Goal: Check status: Check status

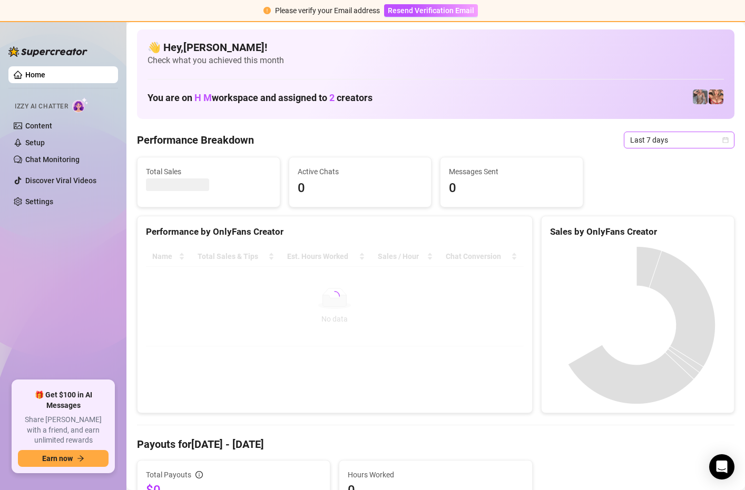
click at [717, 135] on span "Last 7 days" at bounding box center [679, 140] width 98 height 16
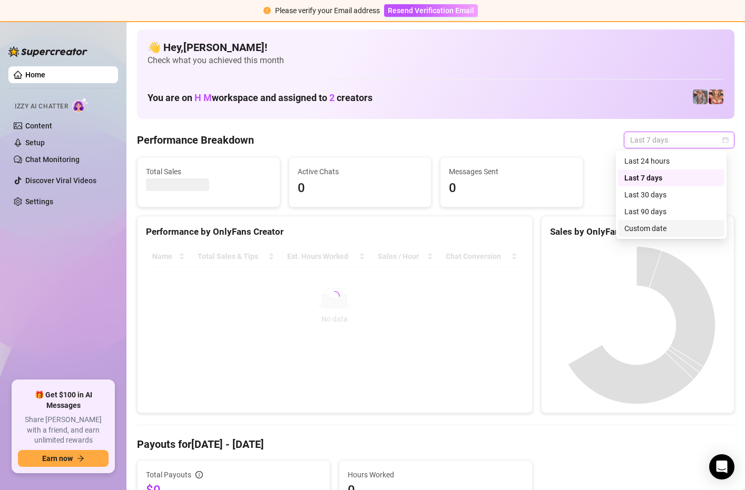
click at [656, 232] on div "Custom date" at bounding box center [671, 229] width 94 height 12
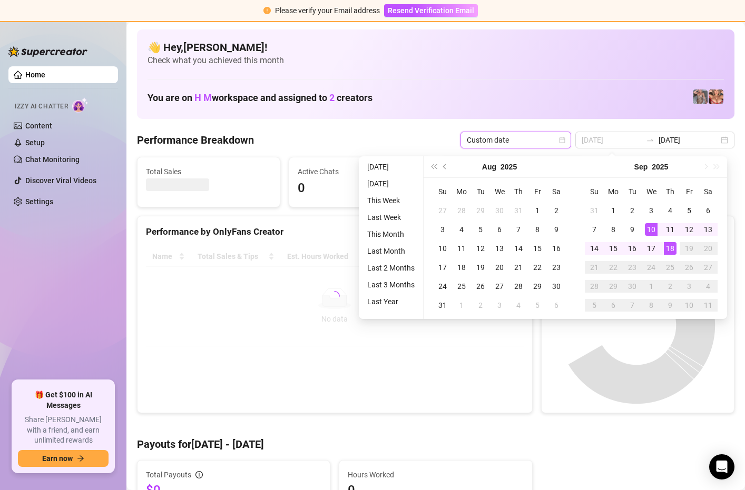
type input "[DATE]"
click at [672, 245] on div "18" at bounding box center [669, 248] width 13 height 13
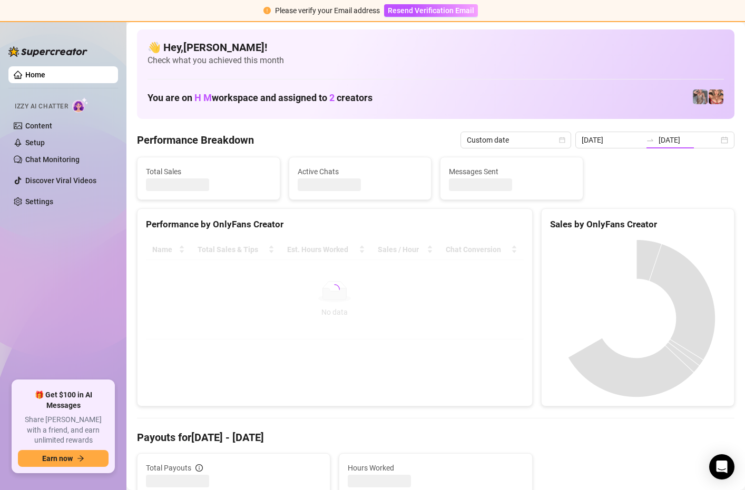
type input "[DATE]"
